Goal: Task Accomplishment & Management: Use online tool/utility

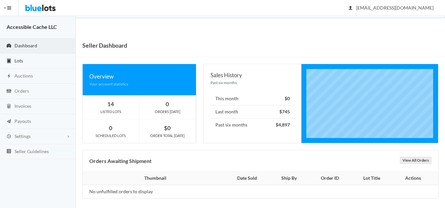
click at [21, 62] on span "Lots" at bounding box center [18, 61] width 9 height 6
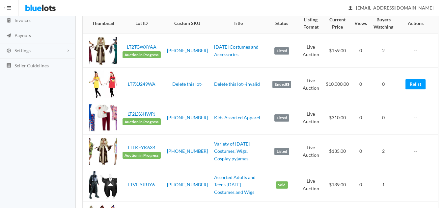
scroll to position [33, 0]
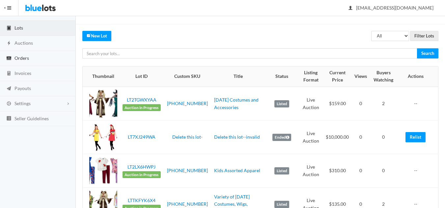
click at [22, 59] on span "Orders" at bounding box center [21, 58] width 14 height 6
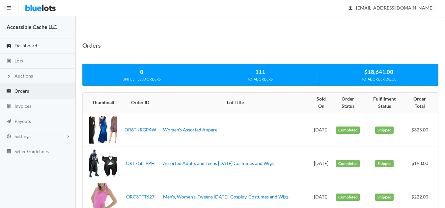
click at [29, 46] on span "Dashboard" at bounding box center [25, 46] width 23 height 6
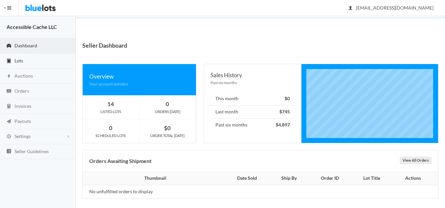
click at [18, 61] on span "Lots" at bounding box center [18, 61] width 9 height 6
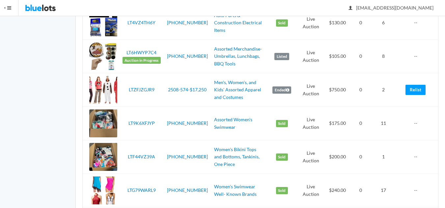
scroll to position [659, 0]
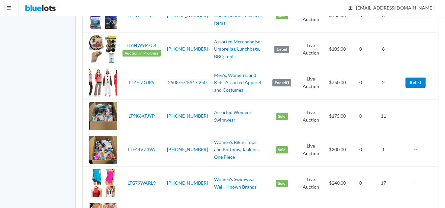
click at [417, 81] on link "Relist" at bounding box center [415, 83] width 20 height 10
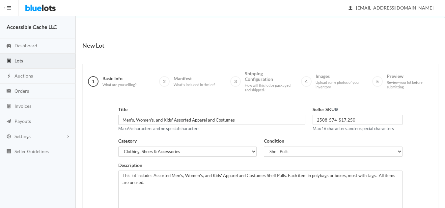
scroll to position [127, 0]
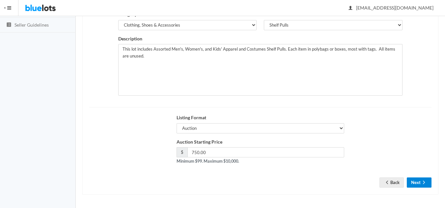
click at [414, 182] on button "Next" at bounding box center [419, 183] width 25 height 10
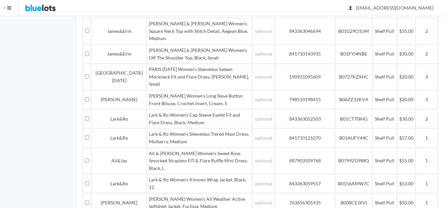
scroll to position [1167, 0]
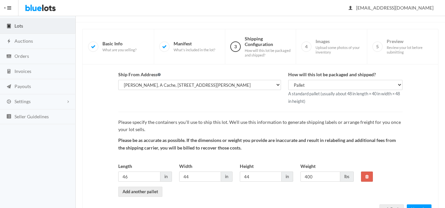
scroll to position [62, 0]
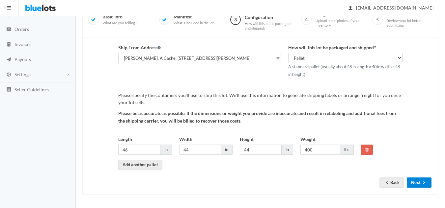
click at [416, 179] on button "Next" at bounding box center [419, 183] width 25 height 10
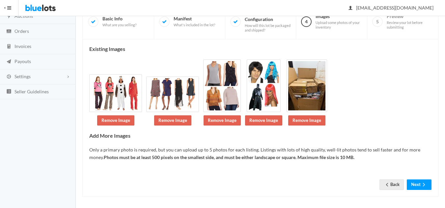
scroll to position [62, 0]
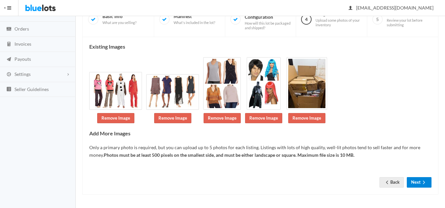
click at [416, 179] on button "Next" at bounding box center [419, 182] width 25 height 10
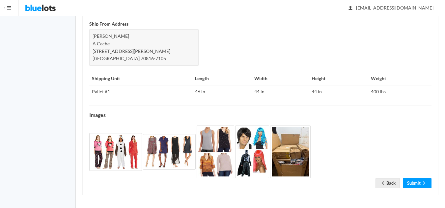
scroll to position [283, 0]
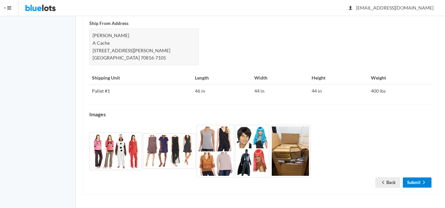
click at [416, 183] on link "Submit" at bounding box center [417, 183] width 29 height 10
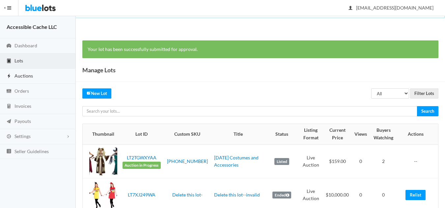
click at [26, 73] on span "Auctions" at bounding box center [23, 76] width 18 height 6
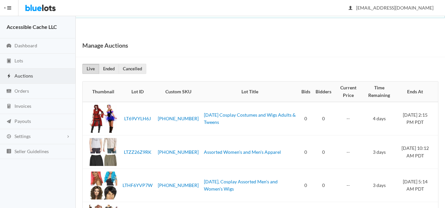
click at [48, 8] on img at bounding box center [40, 8] width 31 height 16
